Goal: Transaction & Acquisition: Purchase product/service

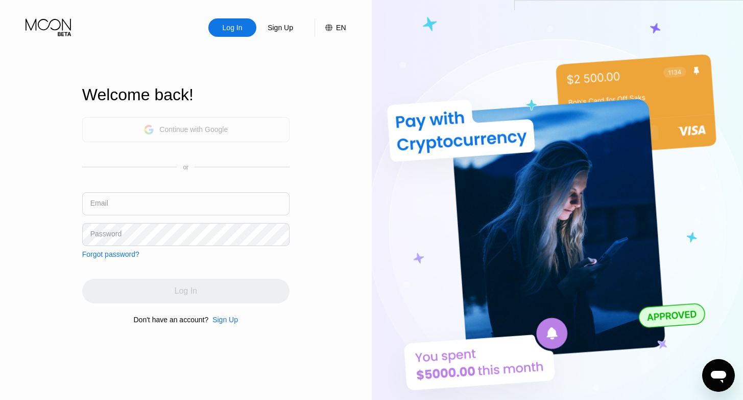
click at [229, 137] on div "Continue with Google" at bounding box center [185, 129] width 207 height 25
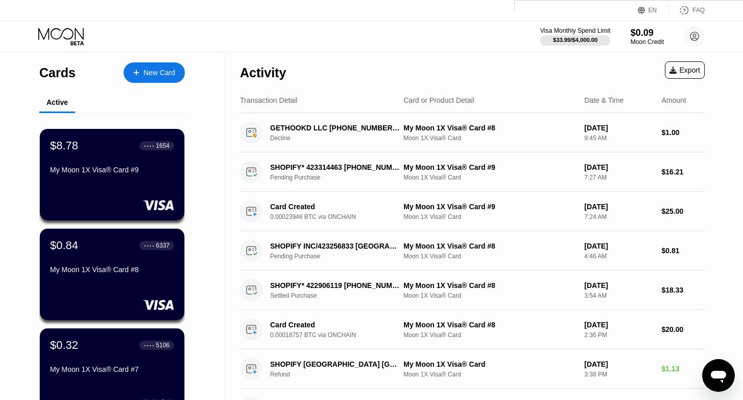
click at [562, 41] on div "$33.99 / $4,000.00" at bounding box center [575, 40] width 44 height 6
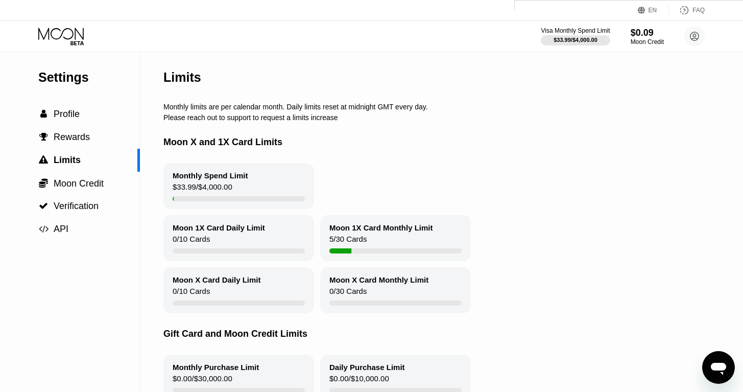
click at [69, 28] on icon at bounding box center [62, 37] width 48 height 18
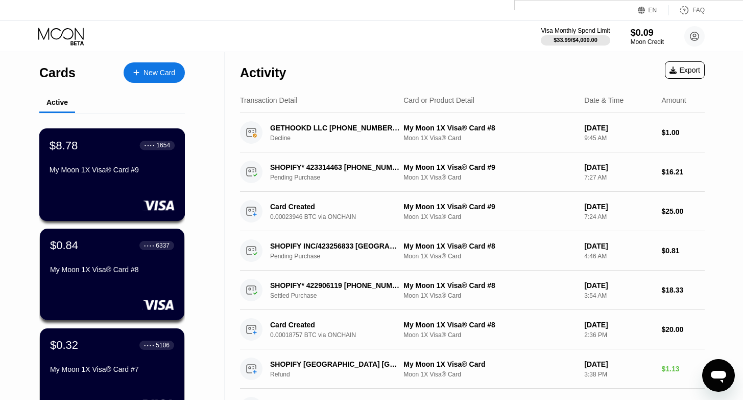
click at [138, 160] on div "$8.78 ● ● ● ● 1654 My Moon 1X Visa® Card #9" at bounding box center [112, 157] width 125 height 39
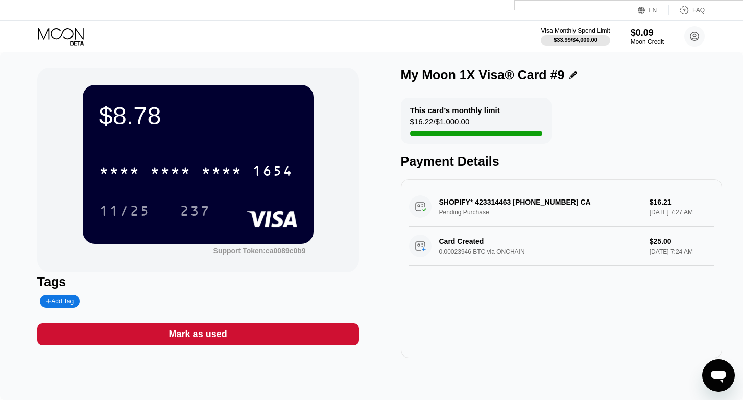
click at [69, 34] on icon at bounding box center [62, 37] width 48 height 18
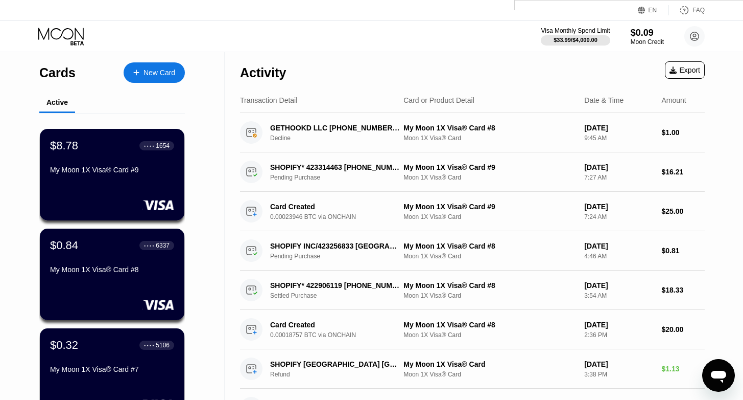
click at [144, 71] on div "New Card" at bounding box center [160, 72] width 32 height 9
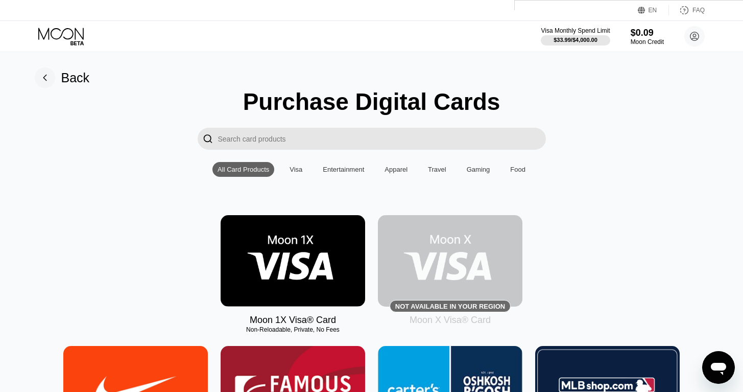
click at [325, 280] on img at bounding box center [293, 260] width 145 height 91
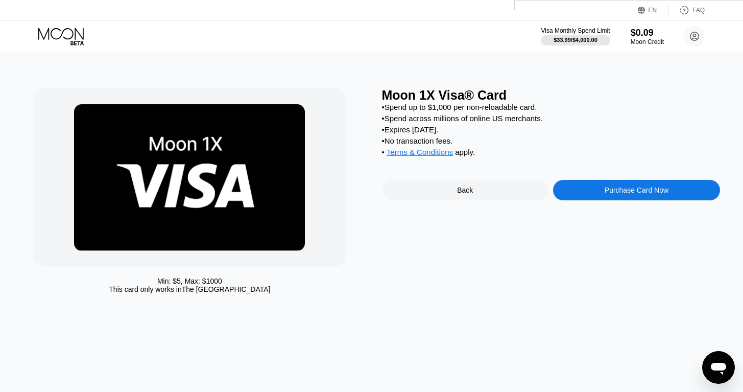
click at [610, 191] on div "Purchase Card Now" at bounding box center [637, 190] width 64 height 8
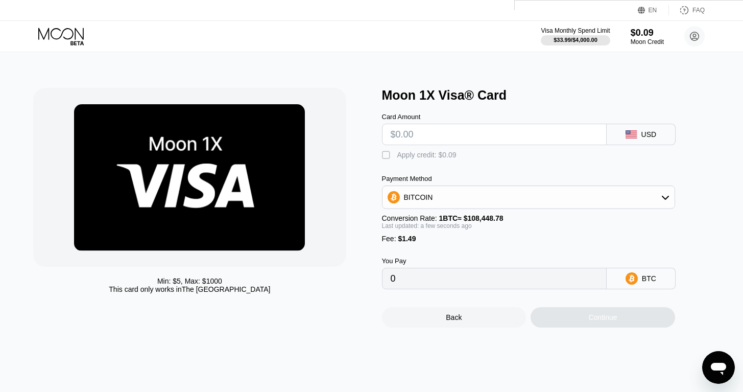
click at [544, 139] on input "text" at bounding box center [494, 134] width 207 height 20
type input "$20"
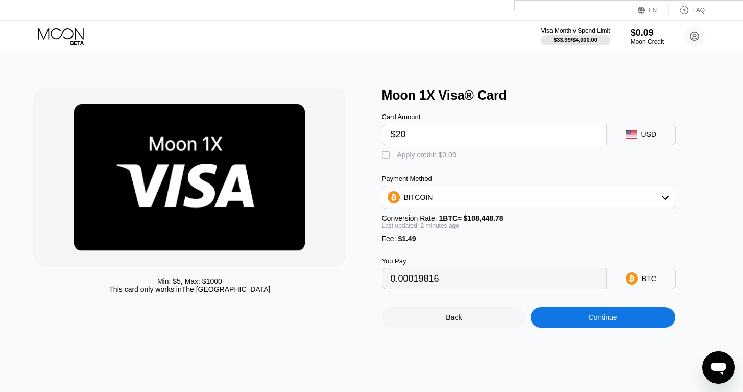
type input "0.00019816"
type input "$20"
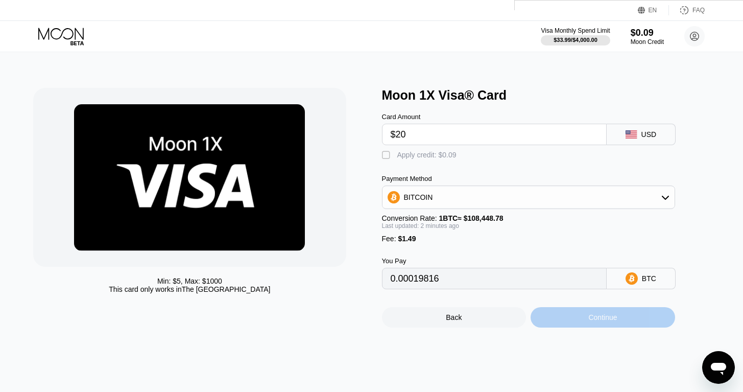
click at [594, 312] on div "Continue" at bounding box center [603, 317] width 145 height 20
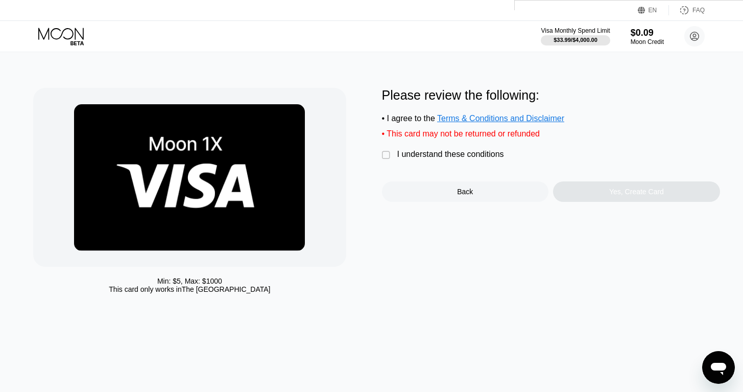
click at [383, 155] on div "" at bounding box center [387, 155] width 10 height 10
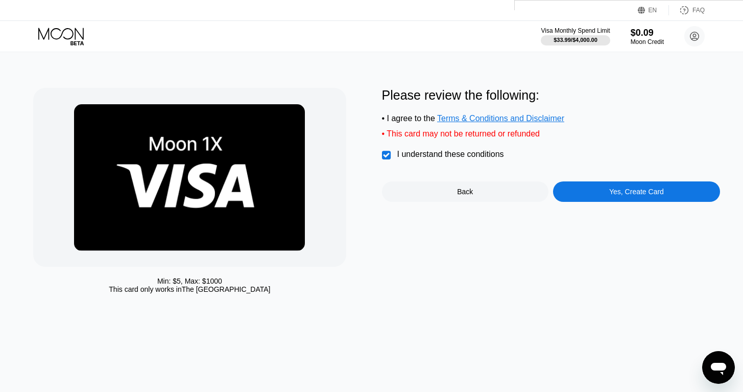
click at [674, 191] on div "Yes, Create Card" at bounding box center [636, 191] width 167 height 20
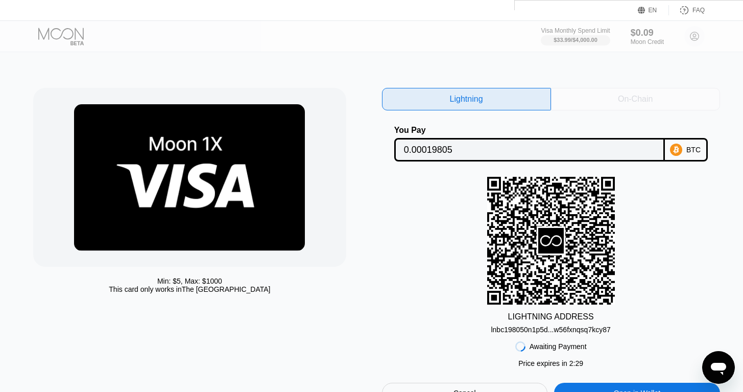
click at [673, 106] on div "On-Chain" at bounding box center [635, 99] width 169 height 22
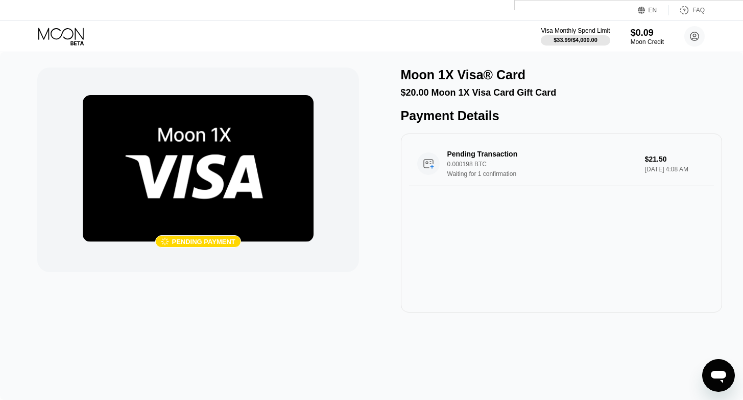
click at [70, 39] on icon at bounding box center [62, 37] width 48 height 18
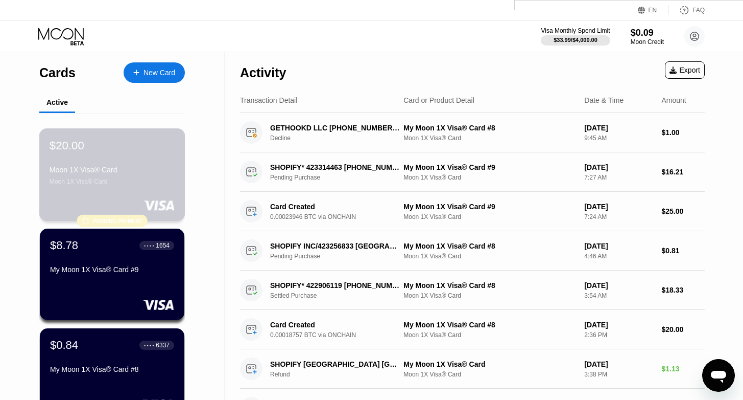
click at [140, 156] on div "$20.00 Moon 1X Visa® Card Moon 1X Visa® Card" at bounding box center [112, 161] width 125 height 46
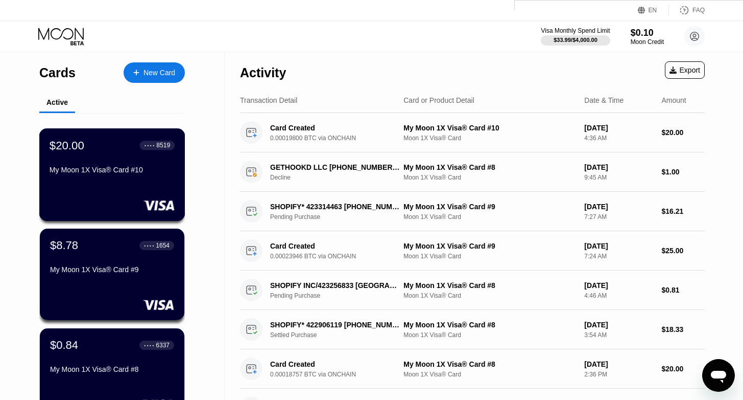
click at [96, 165] on div "$20.00 ● ● ● ● 8519 My Moon 1X Visa® Card #10" at bounding box center [112, 157] width 125 height 39
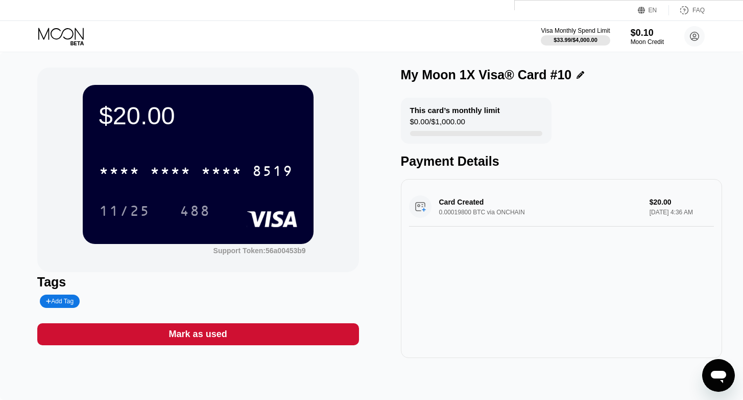
click at [577, 74] on icon at bounding box center [581, 75] width 8 height 8
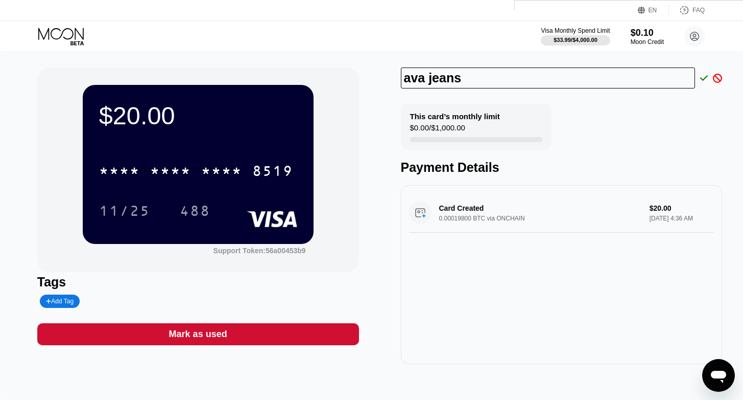
type input "ava jeans"
click at [705, 81] on icon at bounding box center [704, 78] width 8 height 9
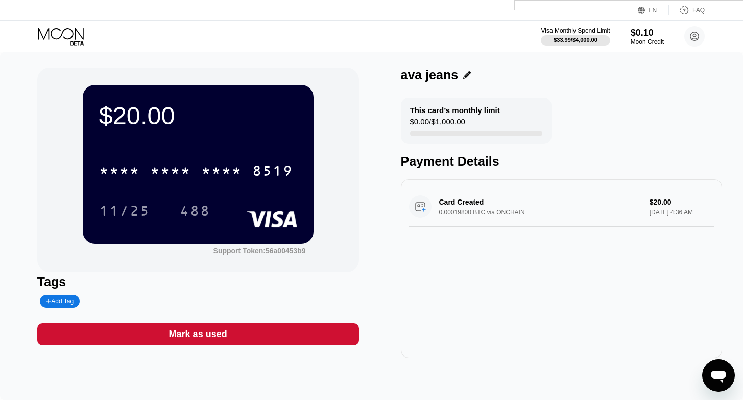
click at [227, 155] on div "* * * * * * * * * * * * 8519" at bounding box center [198, 167] width 198 height 35
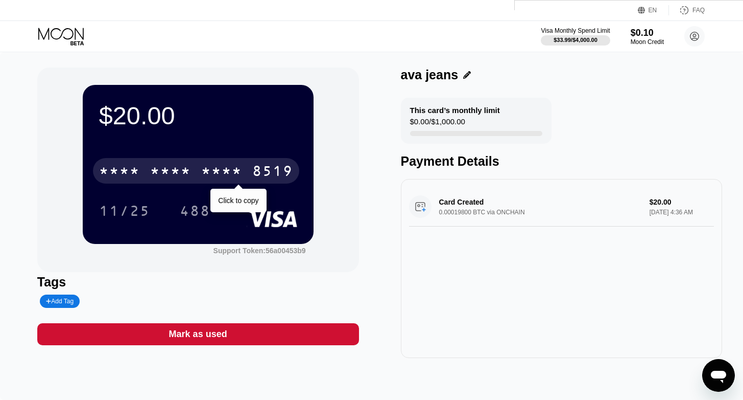
click at [225, 168] on div "* * * *" at bounding box center [221, 172] width 41 height 16
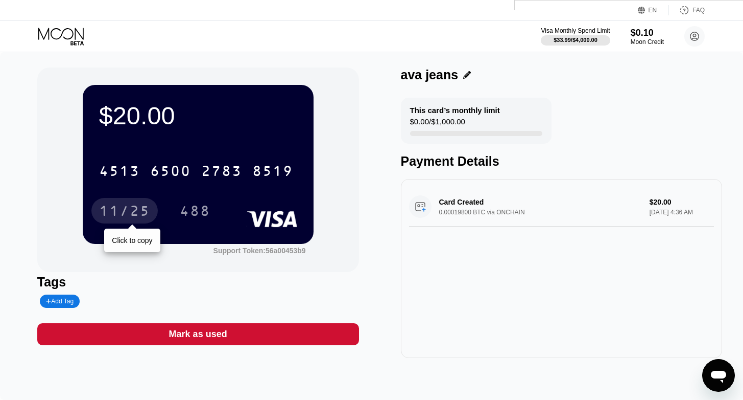
drag, startPoint x: 133, startPoint y: 209, endPoint x: 139, endPoint y: 210, distance: 6.2
click at [134, 209] on div "11/25" at bounding box center [124, 212] width 51 height 16
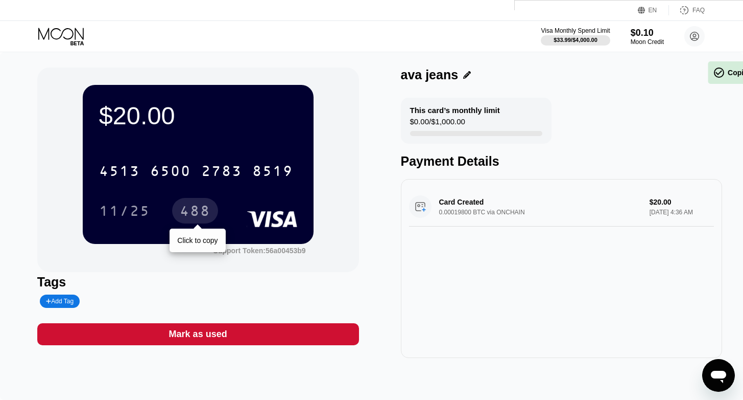
click at [201, 206] on div "488" at bounding box center [195, 212] width 31 height 16
